Goal: Complete application form

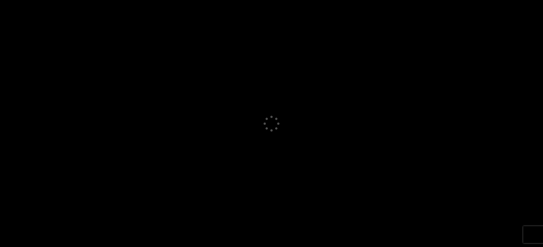
select select "GB"
